Goal: Task Accomplishment & Management: Manage account settings

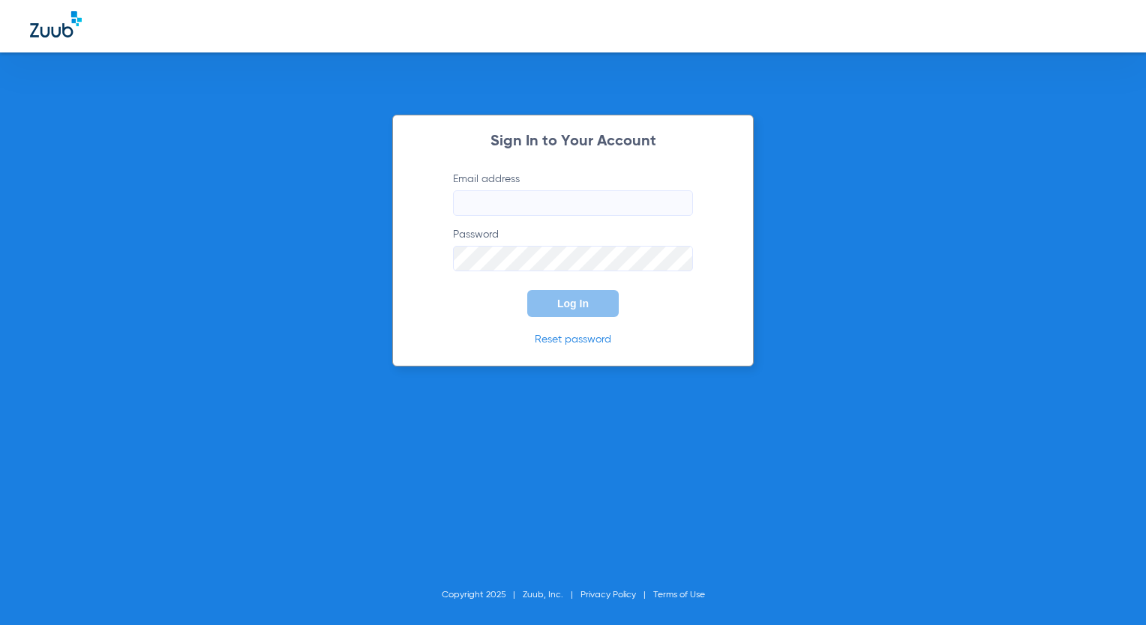
type input "[EMAIL_ADDRESS][DOMAIN_NAME]"
click at [557, 302] on span "Log In" at bounding box center [572, 304] width 31 height 12
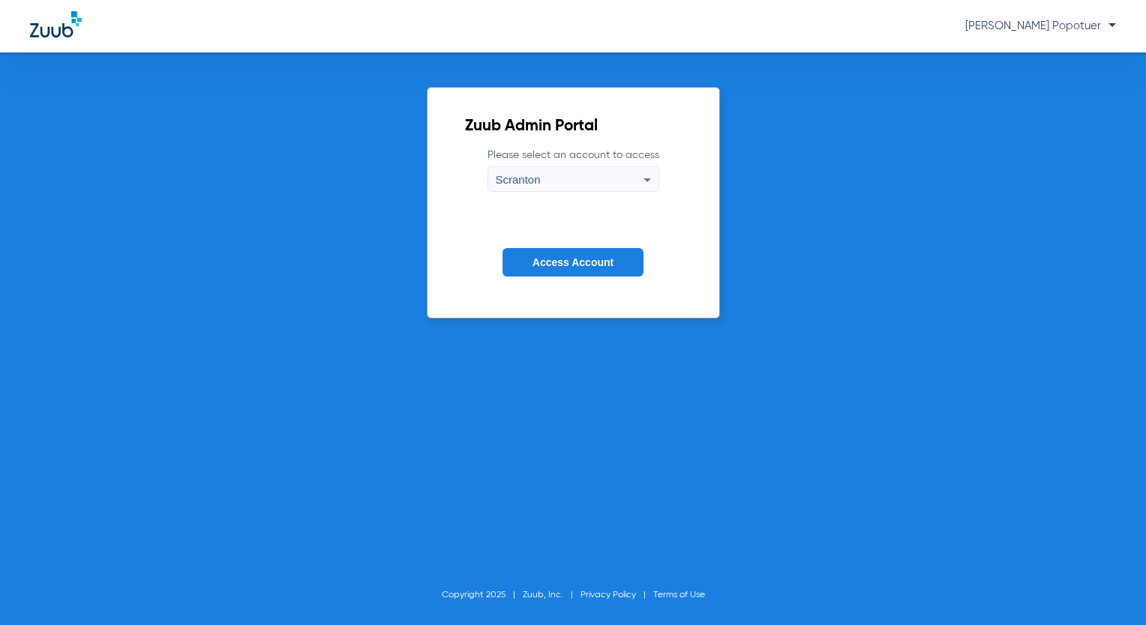
click at [557, 187] on div "Scranton" at bounding box center [570, 179] width 148 height 25
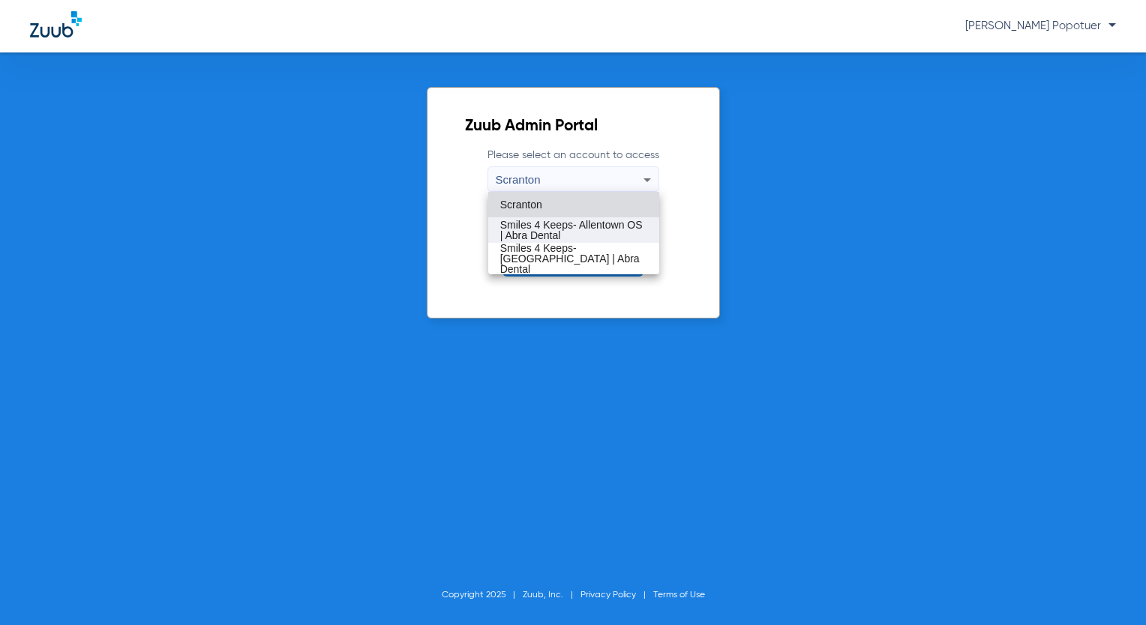
click at [598, 222] on span "Smiles 4 Keeps- Allentown OS | Abra Dental" at bounding box center [573, 230] width 147 height 21
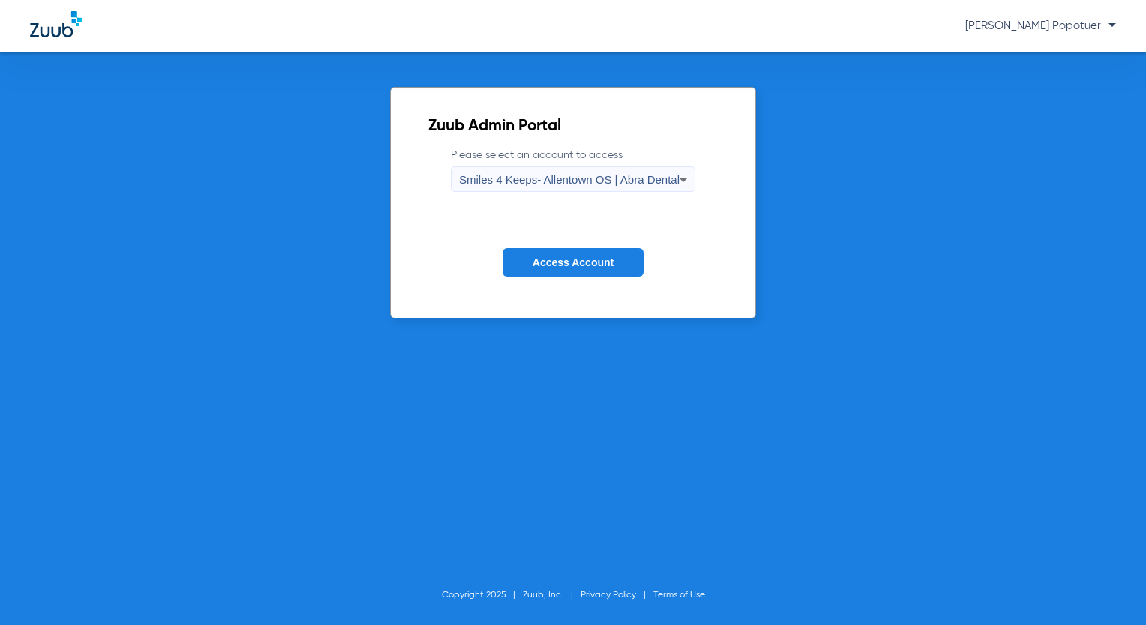
click at [599, 262] on span "Access Account" at bounding box center [572, 262] width 81 height 12
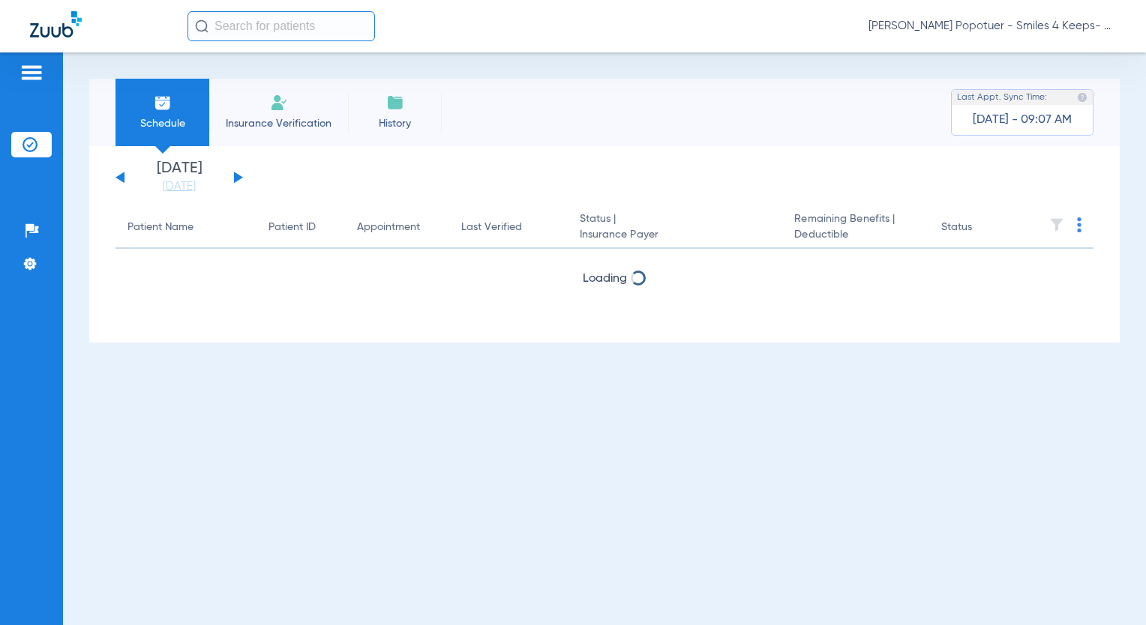
click at [238, 177] on button at bounding box center [238, 177] width 9 height 11
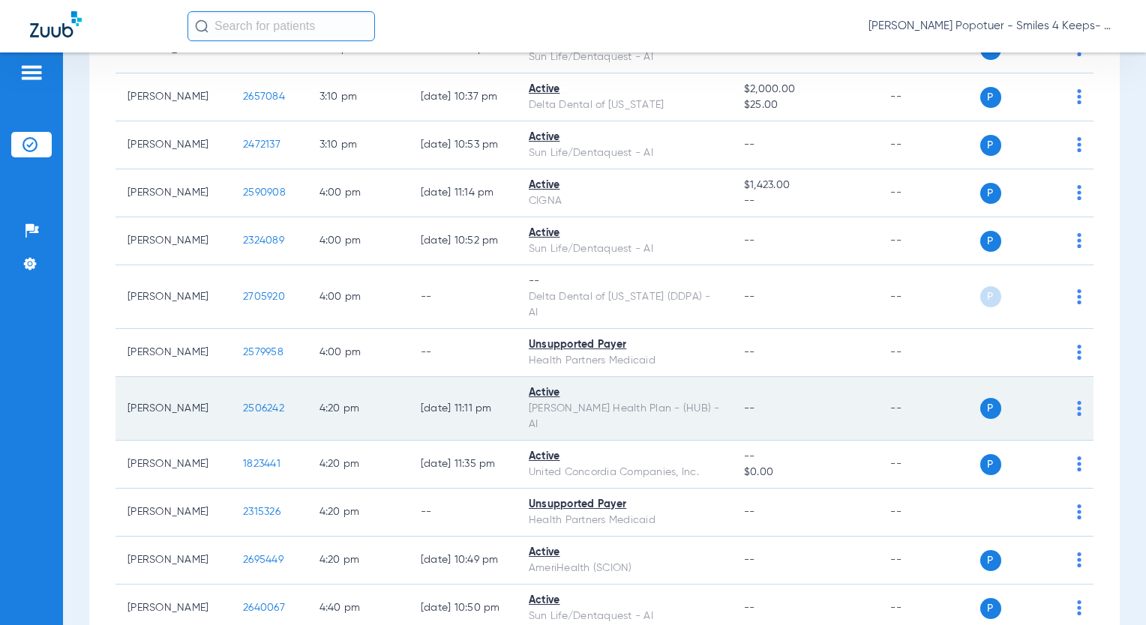
scroll to position [2253, 0]
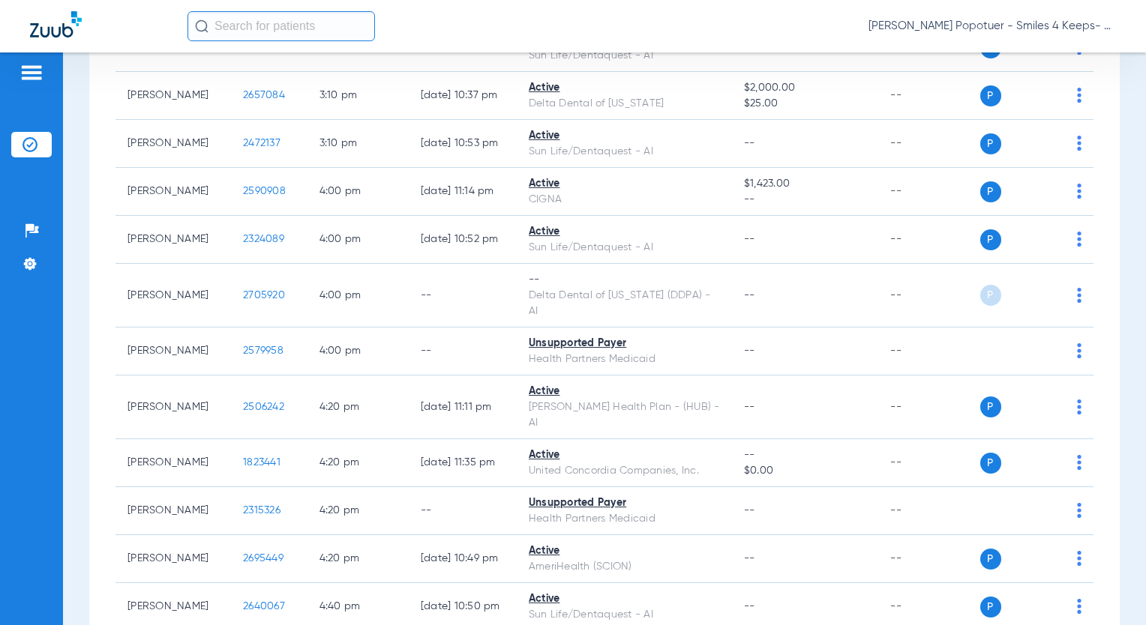
click at [1039, 24] on span "[PERSON_NAME] Popotuer - Smiles 4 Keeps- Allentown OS | Abra Dental" at bounding box center [991, 26] width 247 height 15
click at [1051, 53] on span "Account Selection" at bounding box center [1060, 53] width 84 height 10
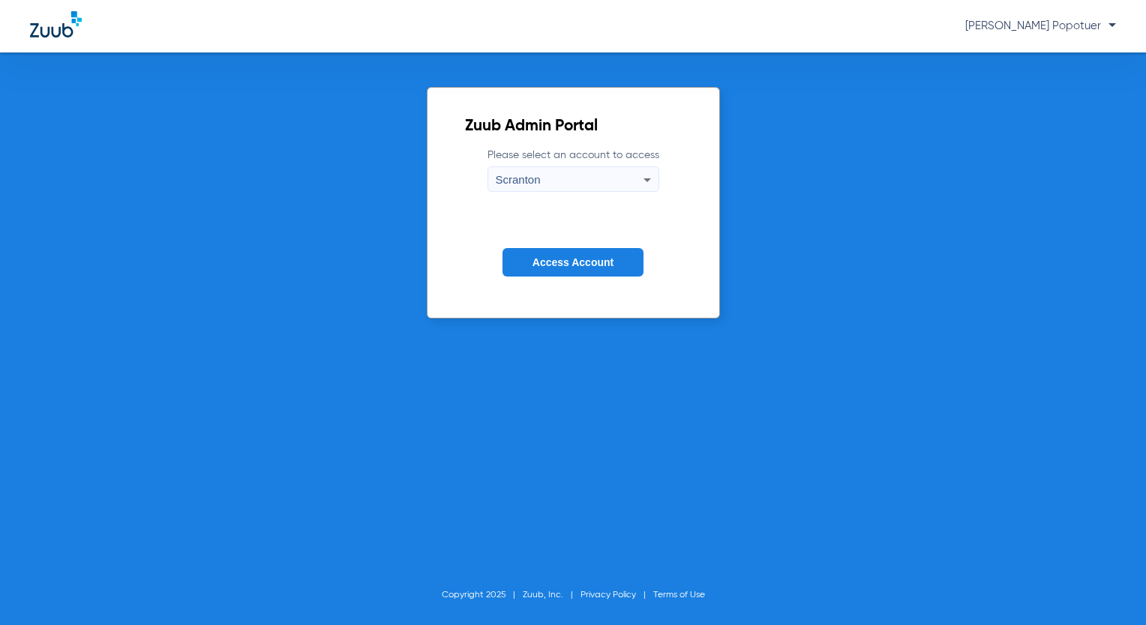
click at [613, 178] on div "Scranton" at bounding box center [570, 179] width 148 height 25
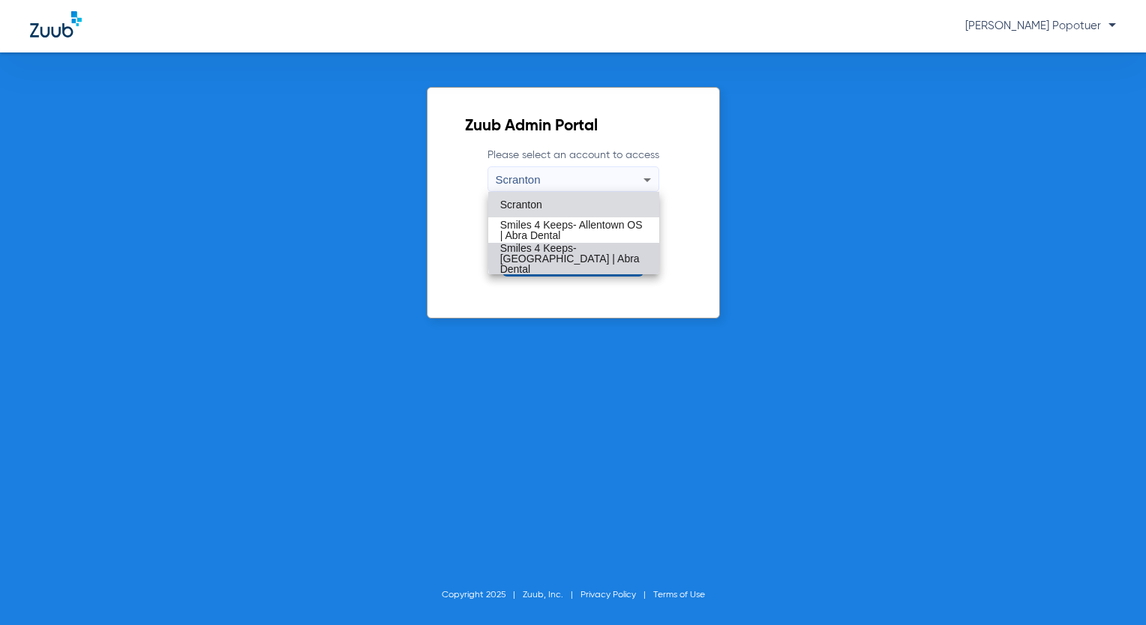
click at [621, 255] on span "Smiles 4 Keeps- [GEOGRAPHIC_DATA] | Abra Dental" at bounding box center [573, 258] width 147 height 31
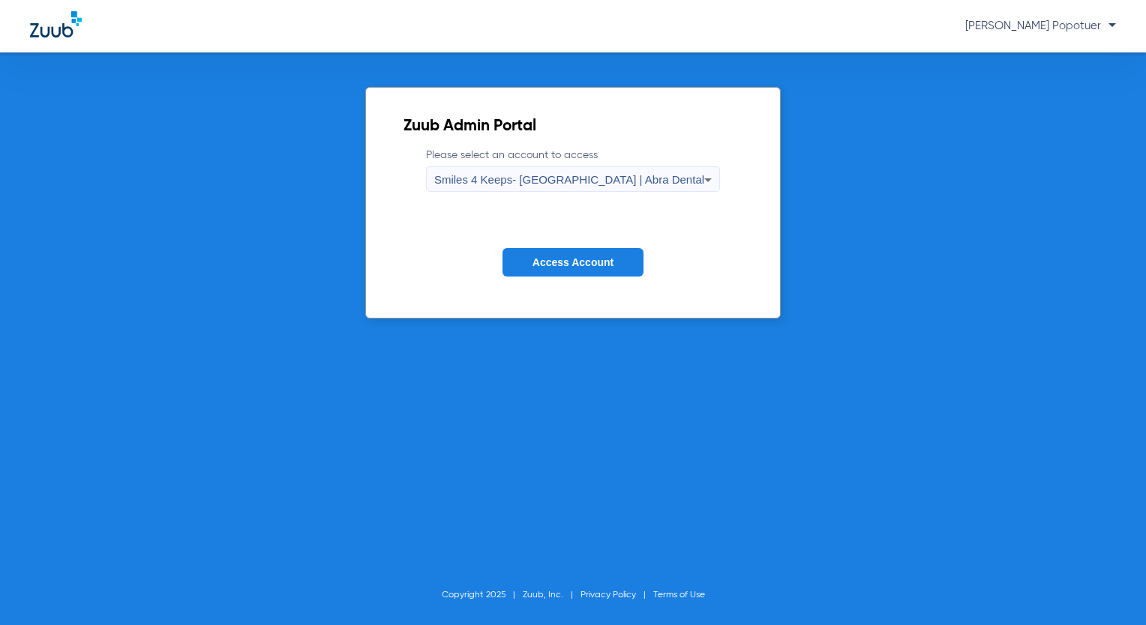
click at [617, 259] on button "Access Account" at bounding box center [572, 262] width 141 height 29
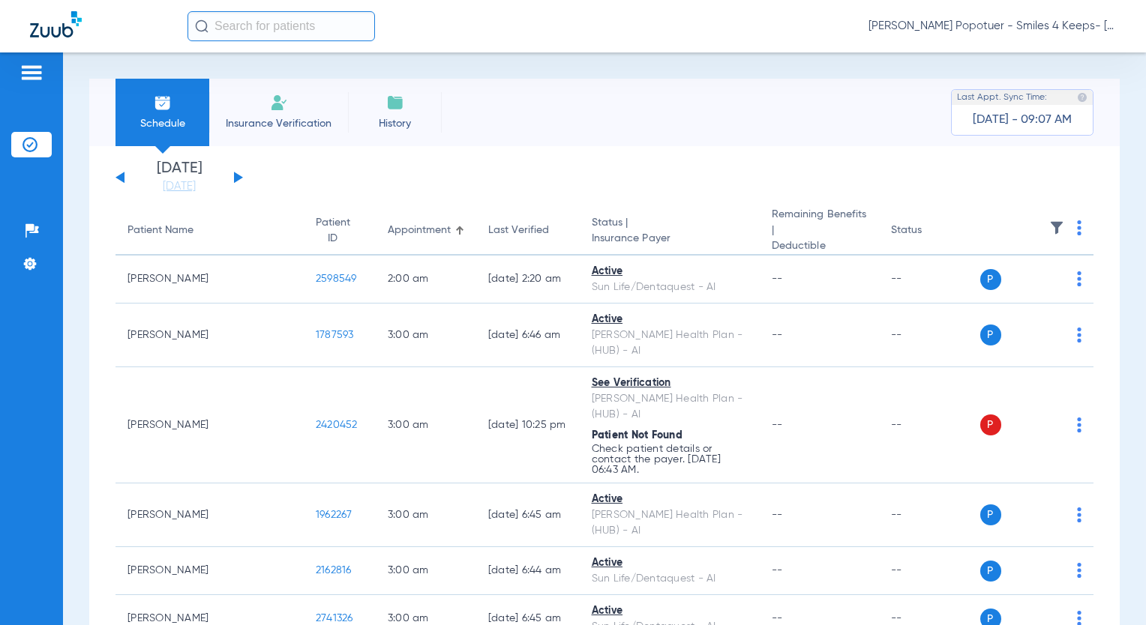
click at [232, 181] on div "[DATE] [DATE] [DATE] [DATE] [DATE] [DATE] [DATE] [DATE] [DATE] [DATE] [DATE] [D…" at bounding box center [178, 177] width 127 height 33
click at [237, 173] on div "[DATE] [DATE] [DATE] [DATE] [DATE] [DATE] [DATE] [DATE] [DATE] [DATE] [DATE] [D…" at bounding box center [178, 177] width 127 height 33
click at [236, 176] on button at bounding box center [238, 177] width 9 height 11
